Goal: Task Accomplishment & Management: Use online tool/utility

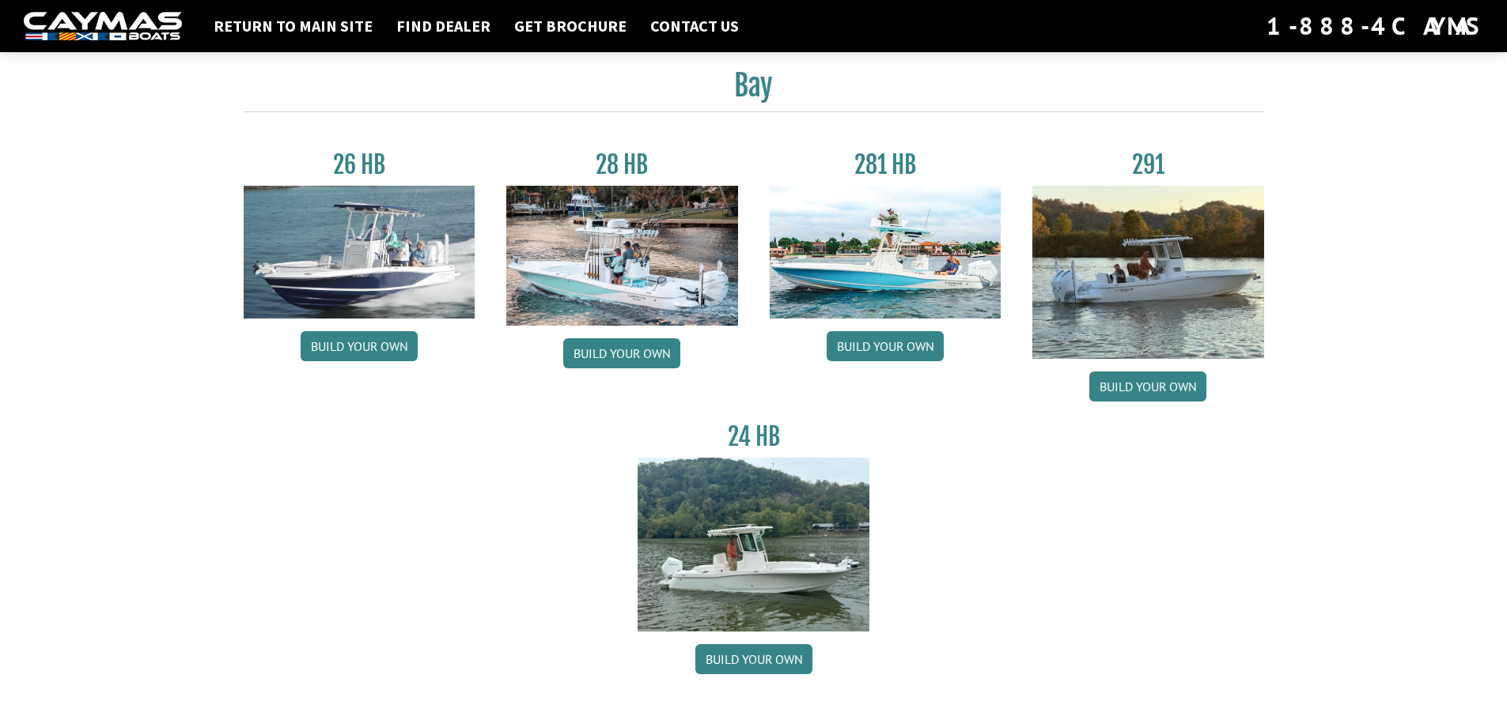
scroll to position [79, 0]
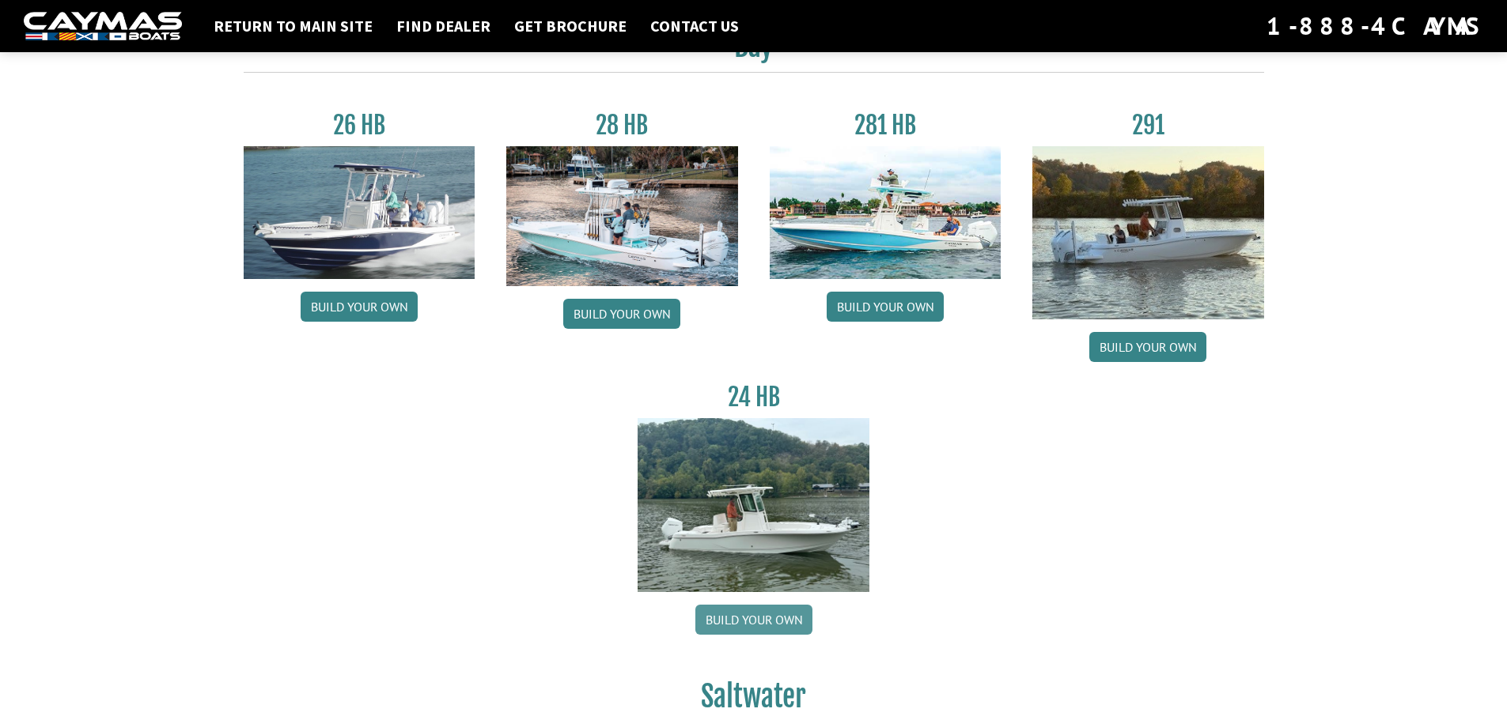
click at [746, 628] on link "Build your own" at bounding box center [753, 620] width 117 height 30
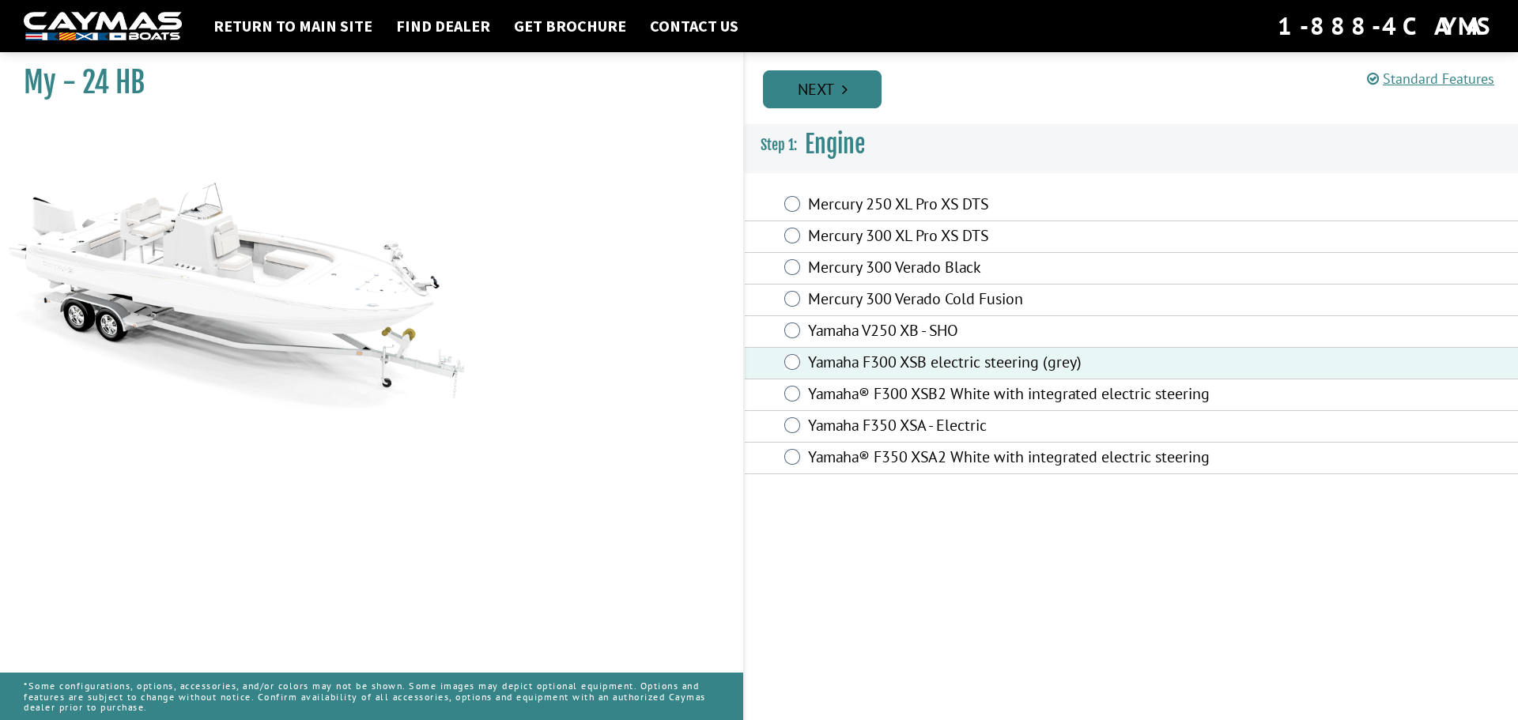
click at [835, 96] on link "Next" at bounding box center [822, 89] width 119 height 38
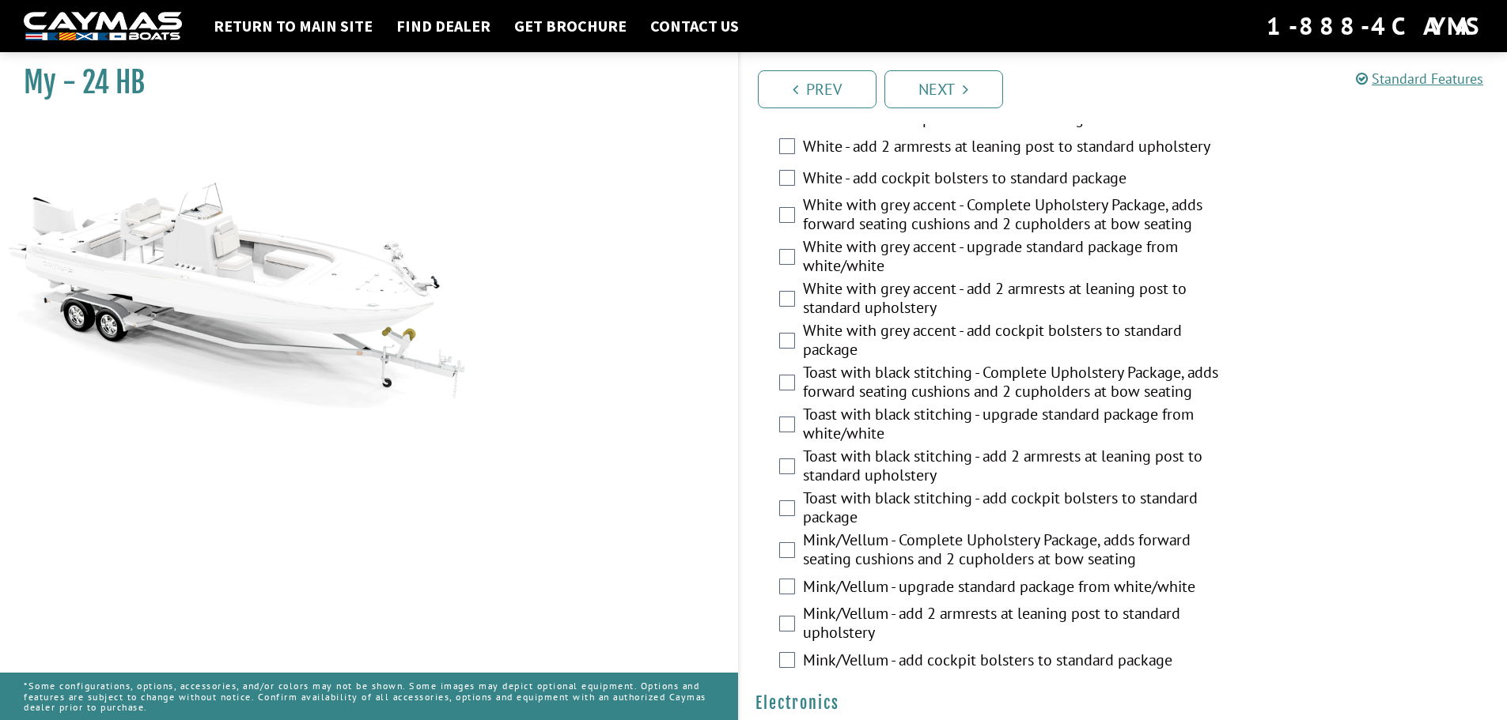
scroll to position [2610, 0]
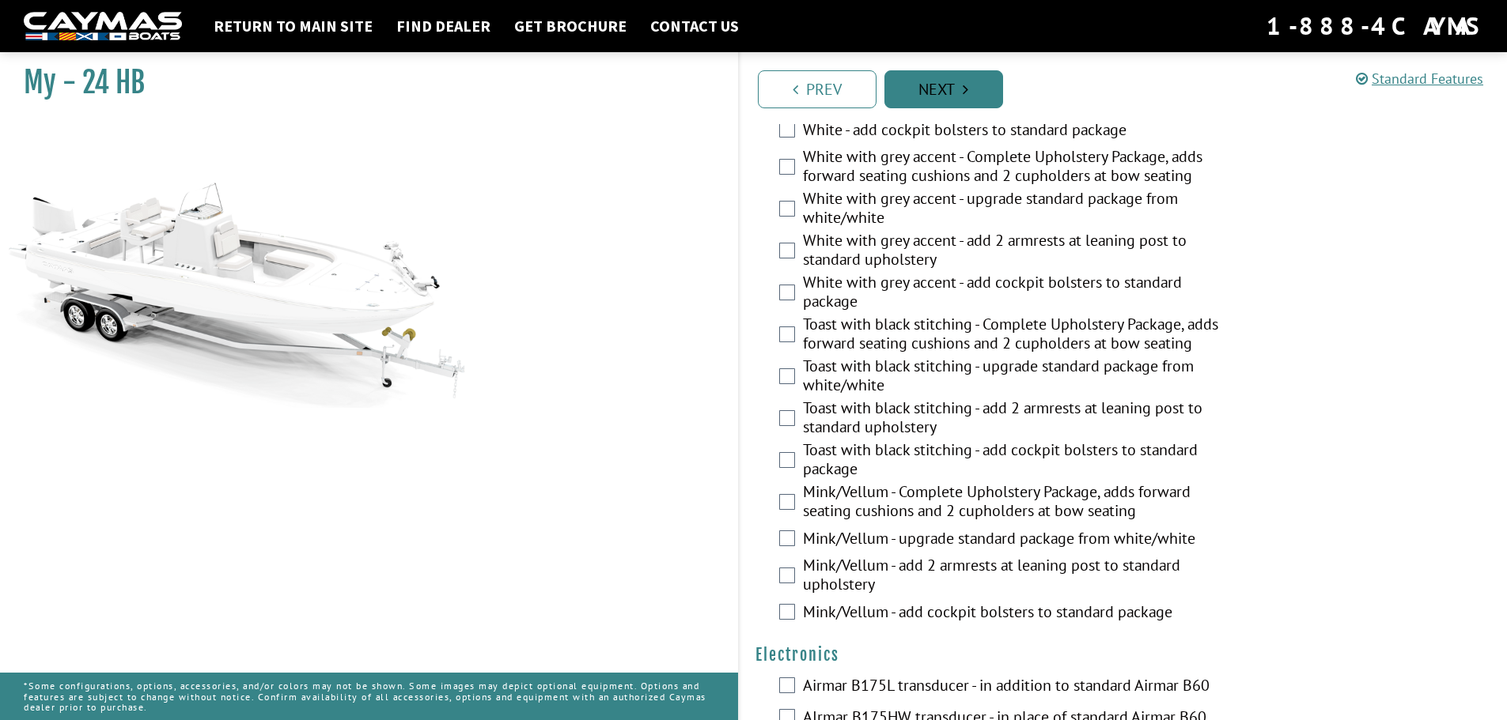
click at [966, 94] on icon "Pagination" at bounding box center [965, 89] width 6 height 16
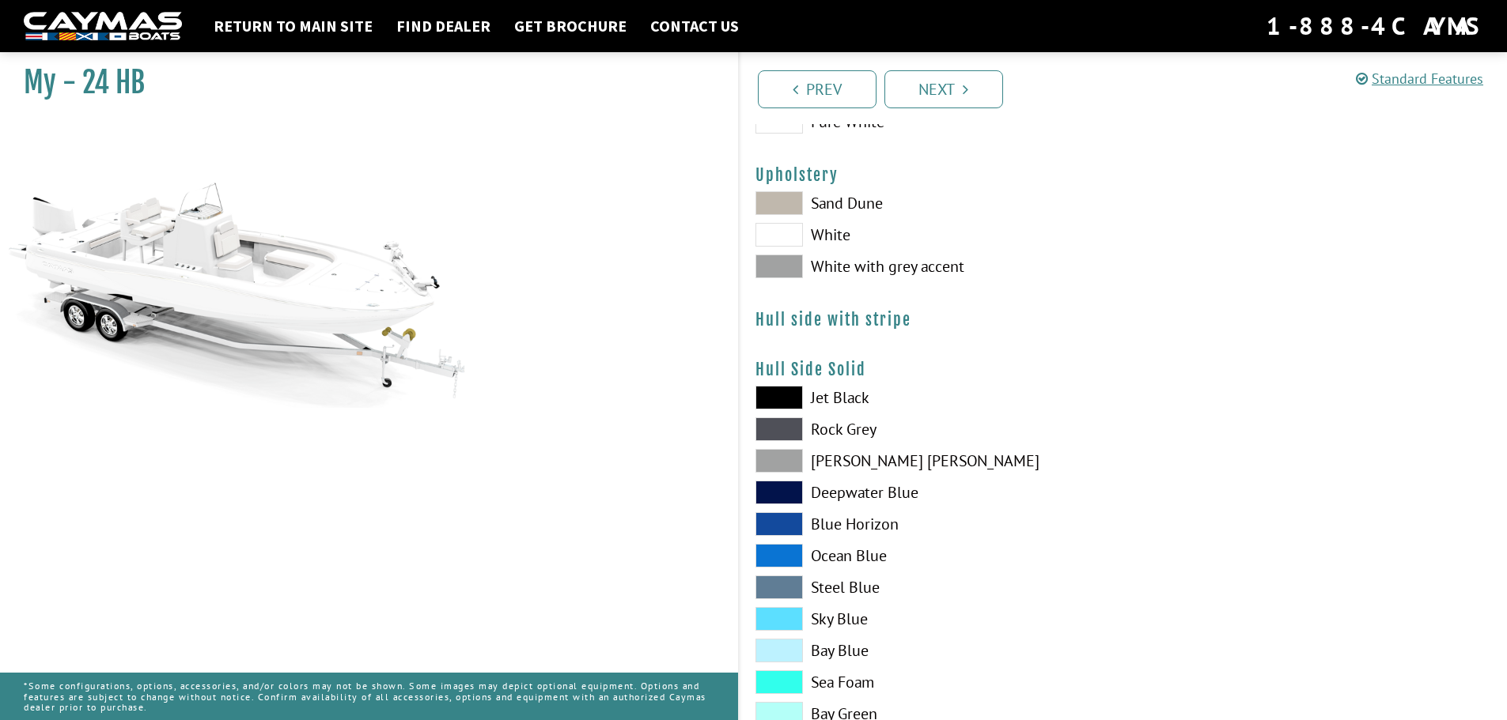
scroll to position [237, 0]
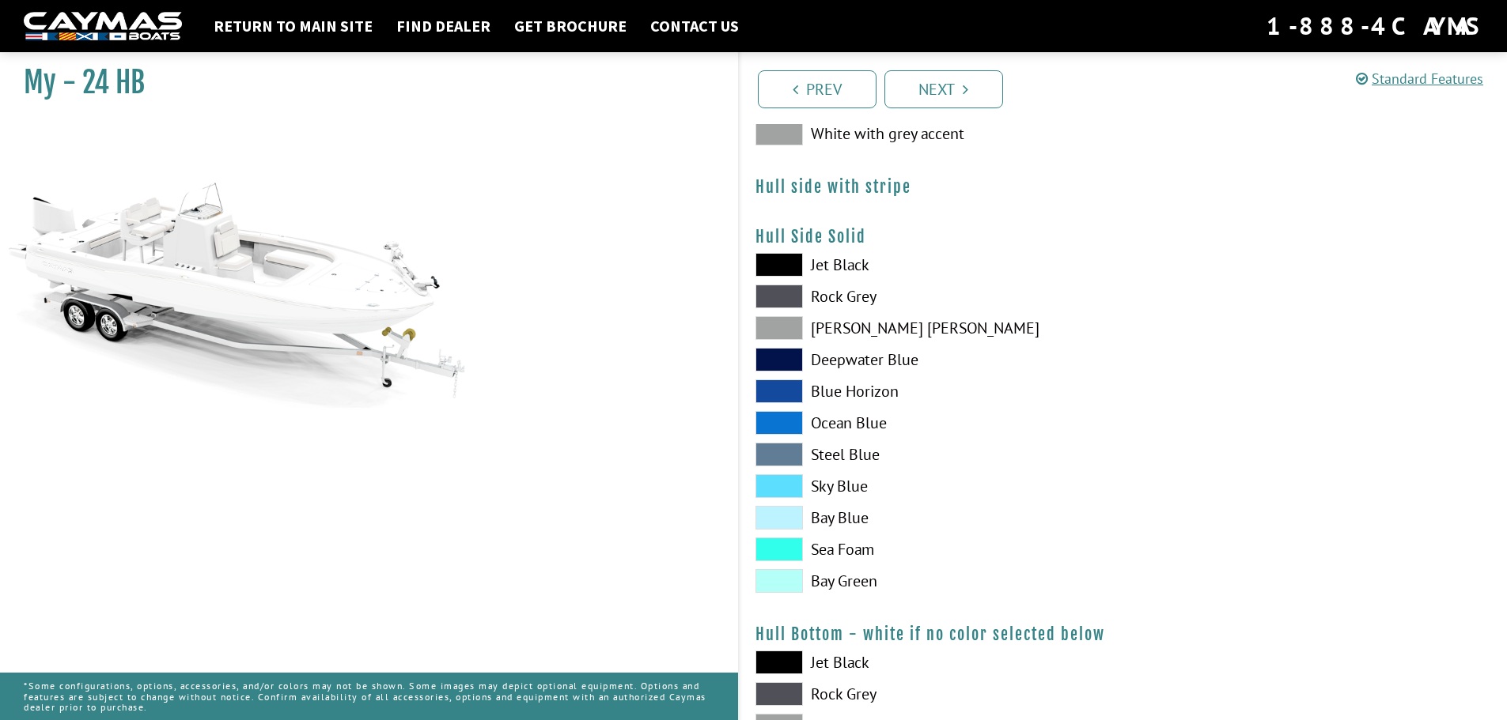
click at [823, 554] on label "Sea Foam" at bounding box center [931, 550] width 352 height 24
click at [983, 85] on link "Next" at bounding box center [943, 89] width 119 height 38
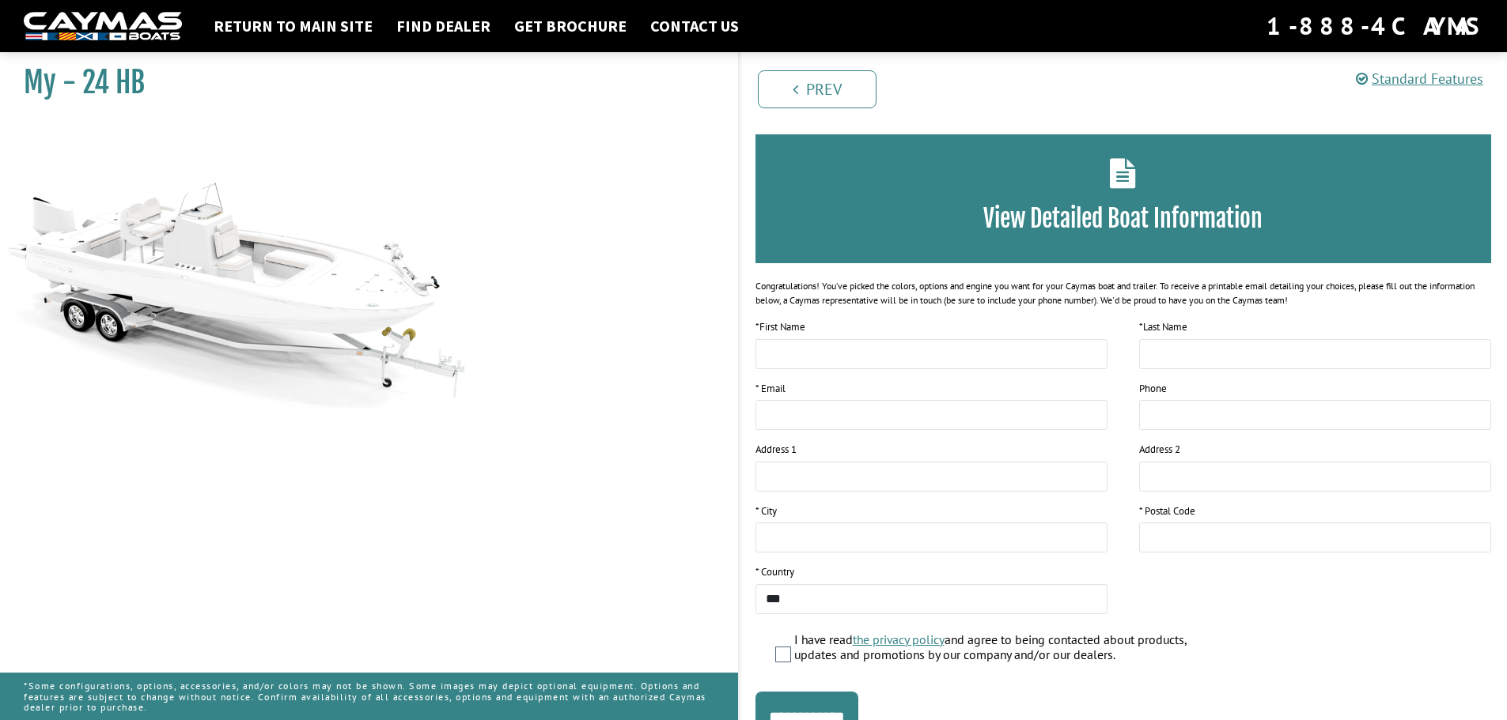
scroll to position [0, 0]
